Goal: Task Accomplishment & Management: Manage account settings

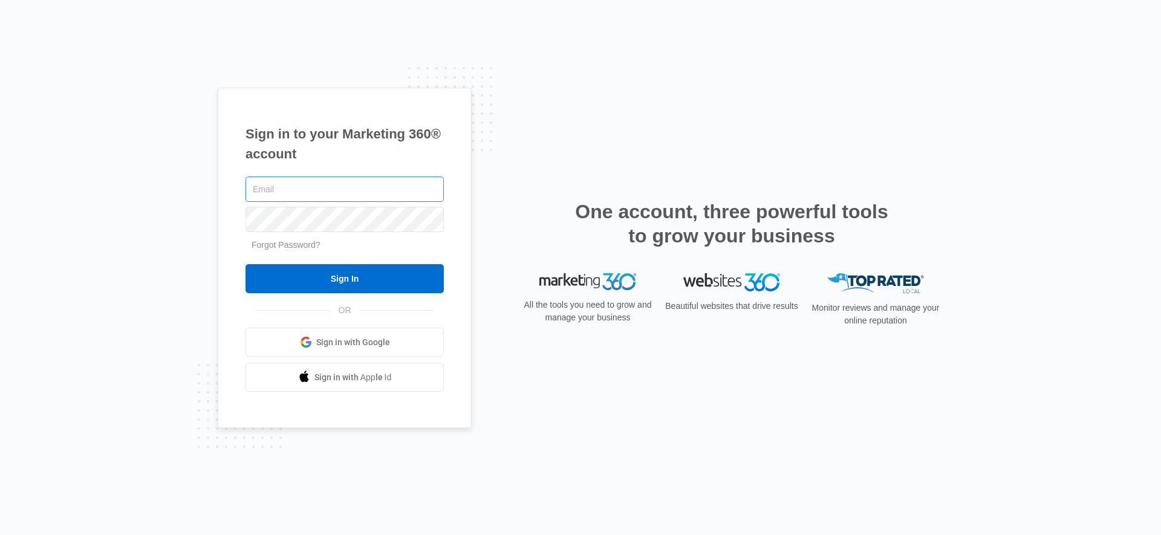
type input "[EMAIL_ADDRESS][PERSON_NAME][DOMAIN_NAME]"
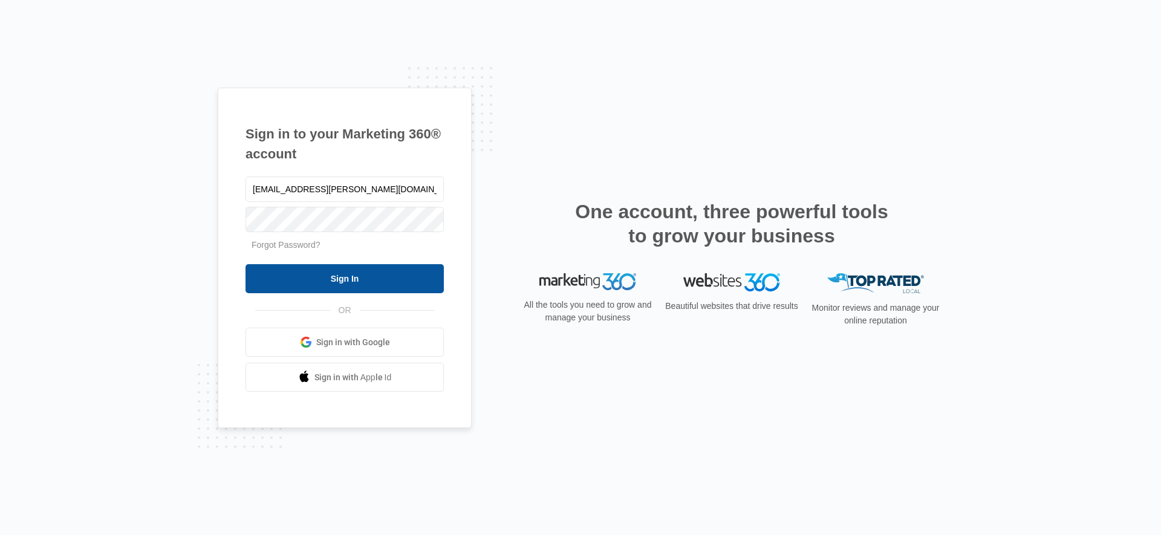
click at [316, 279] on input "Sign In" at bounding box center [345, 278] width 198 height 29
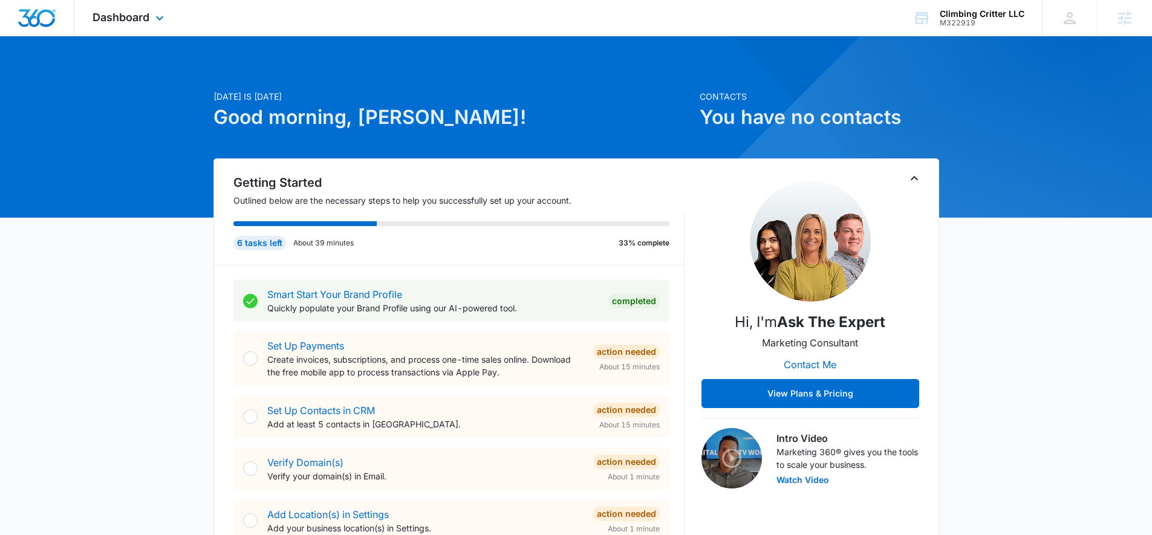
click at [151, 25] on div "Dashboard Apps Reputation Websites Forms CRM Email Social Shop Content Ads Inte…" at bounding box center [129, 18] width 111 height 36
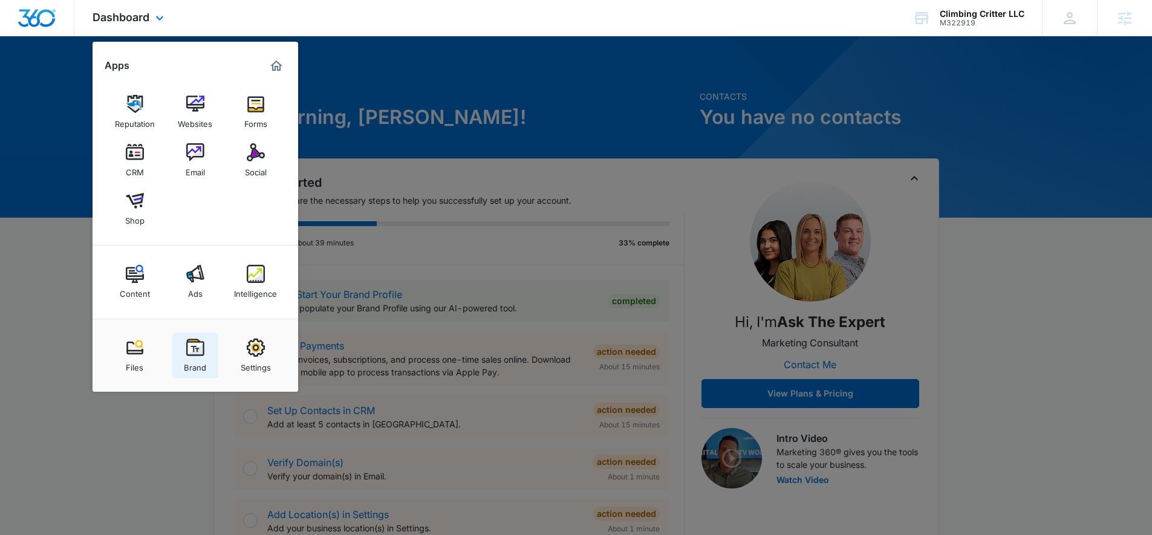
click at [191, 348] on img at bounding box center [195, 348] width 18 height 18
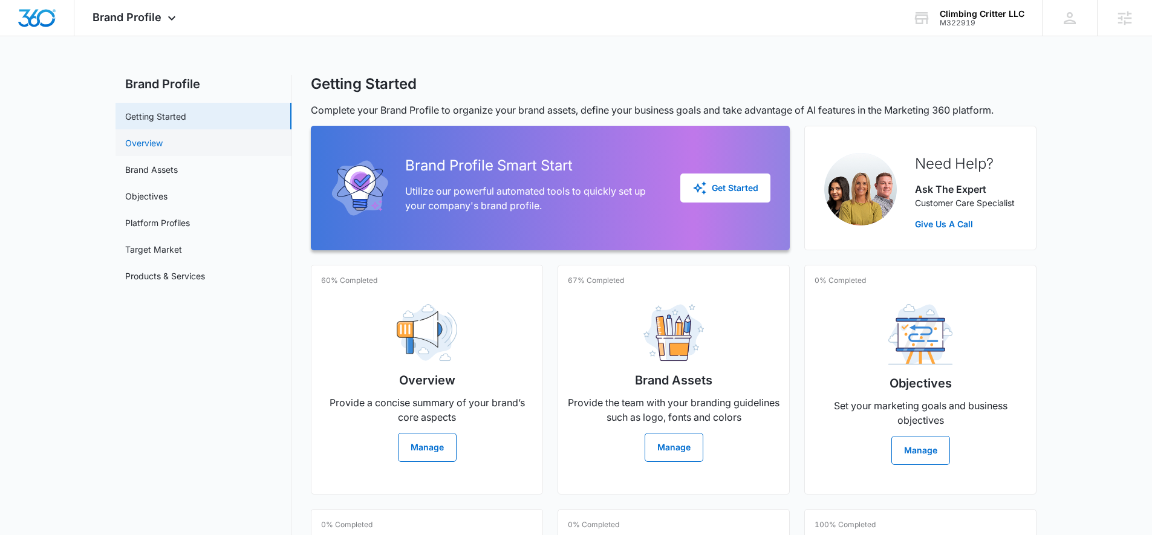
click at [137, 137] on link "Overview" at bounding box center [143, 143] width 37 height 13
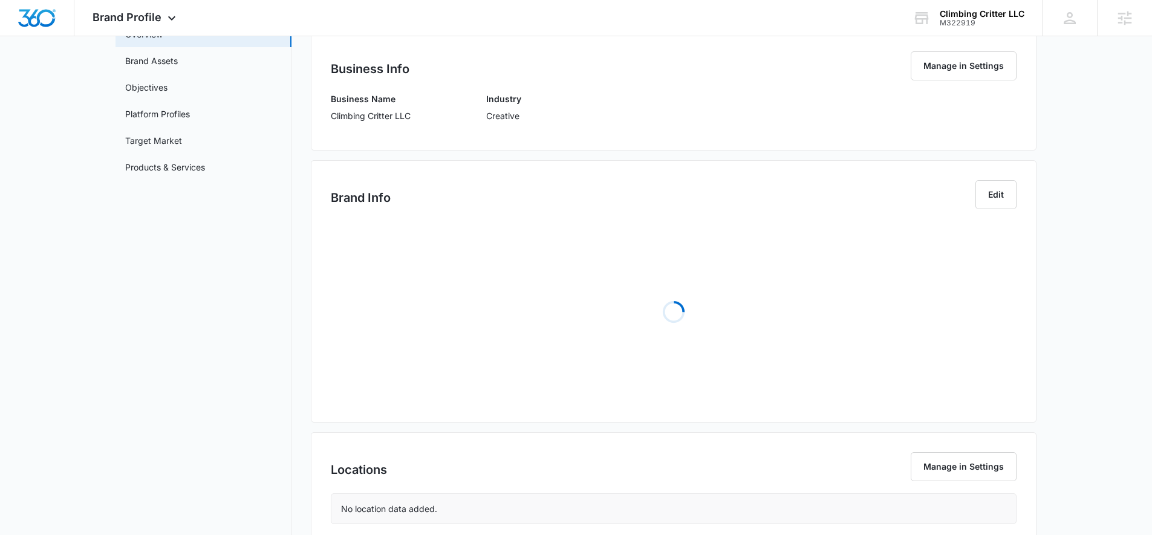
scroll to position [244, 0]
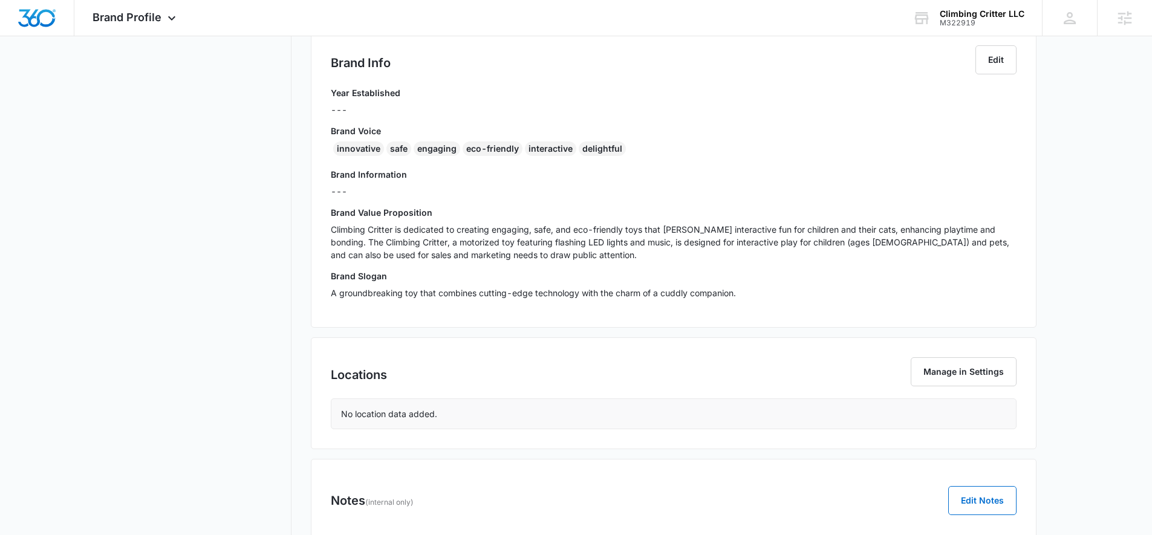
click at [295, 243] on div "Brand Profile Getting Started Overview Brand Assets Objectives Platform Profile…" at bounding box center [576, 202] width 921 height 742
click at [285, 328] on nav "Brand Profile Getting Started Overview Brand Assets Objectives Platform Profile…" at bounding box center [204, 202] width 176 height 742
click at [405, 241] on p "Climbing Critter is dedicated to creating engaging, safe, and eco-friendly toys…" at bounding box center [674, 242] width 686 height 38
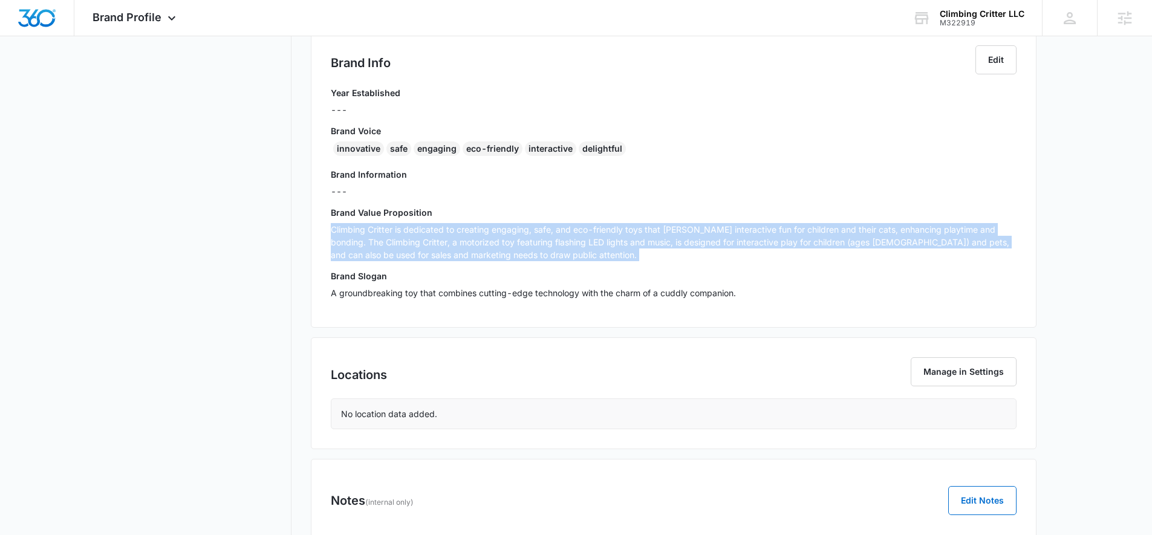
click at [405, 241] on p "Climbing Critter is dedicated to creating engaging, safe, and eco-friendly toys…" at bounding box center [674, 242] width 686 height 38
copy p "Climbing Critter is dedicated to creating engaging, safe, and eco-friendly toys…"
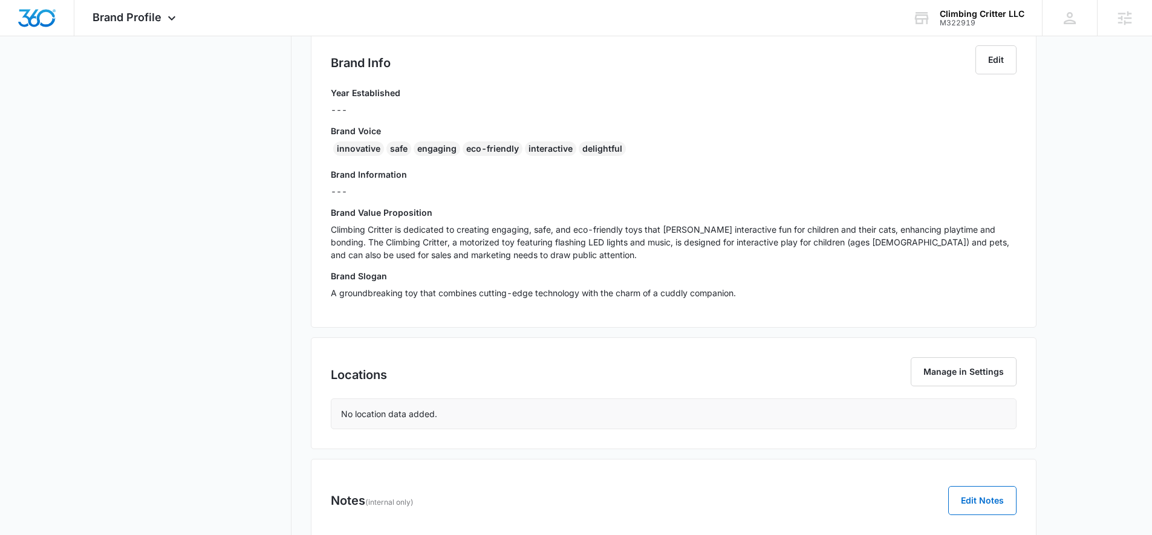
click at [168, 219] on nav "Brand Profile Getting Started Overview Brand Assets Objectives Platform Profile…" at bounding box center [204, 202] width 176 height 742
